Goal: Transaction & Acquisition: Purchase product/service

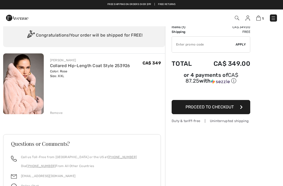
scroll to position [14, 0]
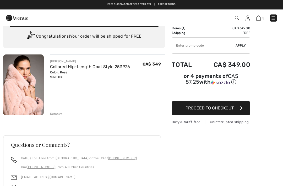
click at [211, 85] on img at bounding box center [220, 82] width 19 height 5
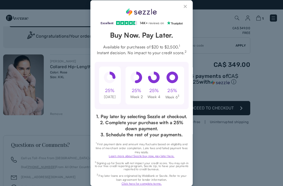
scroll to position [0, 0]
click at [188, 7] on button "Close Sezzle Modal" at bounding box center [186, 7] width 6 height 6
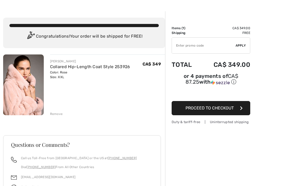
scroll to position [14, 0]
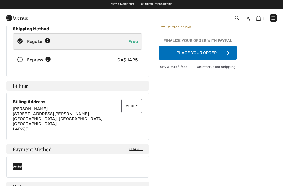
scroll to position [76, 0]
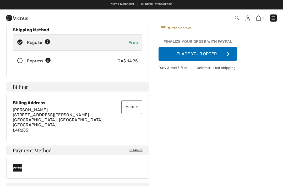
click at [211, 53] on button "Place Your Order" at bounding box center [198, 54] width 79 height 14
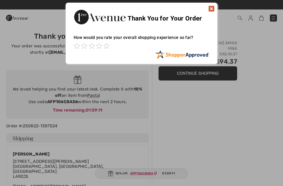
click at [214, 10] on img at bounding box center [212, 9] width 6 height 6
